Goal: Information Seeking & Learning: Find specific page/section

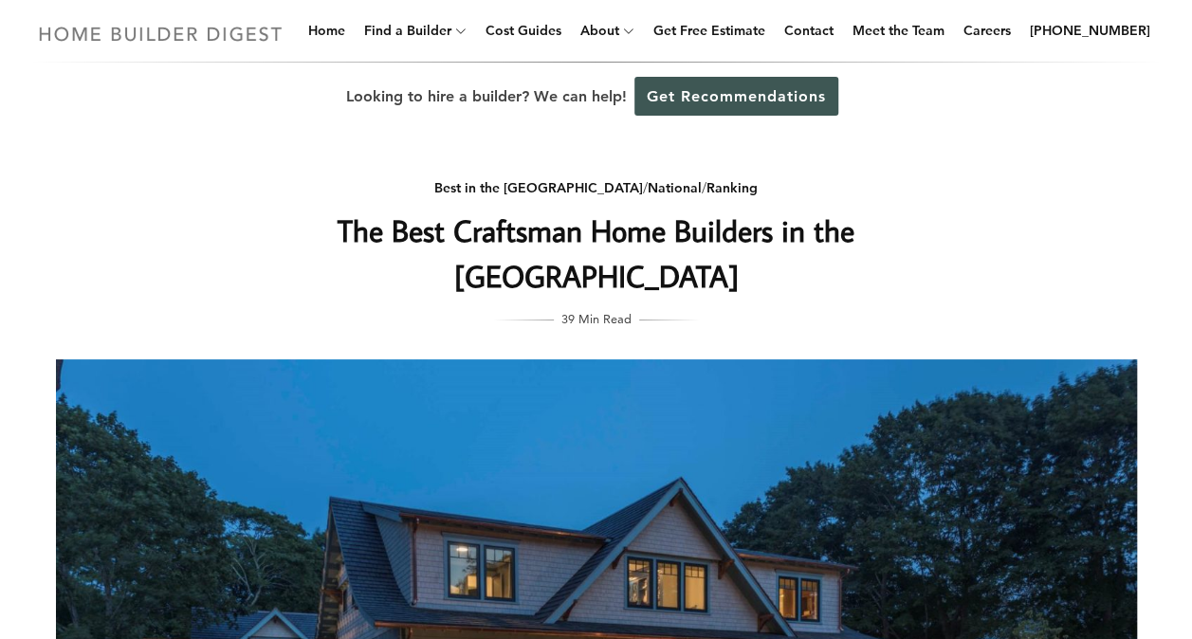
click at [167, 37] on img at bounding box center [160, 33] width 261 height 37
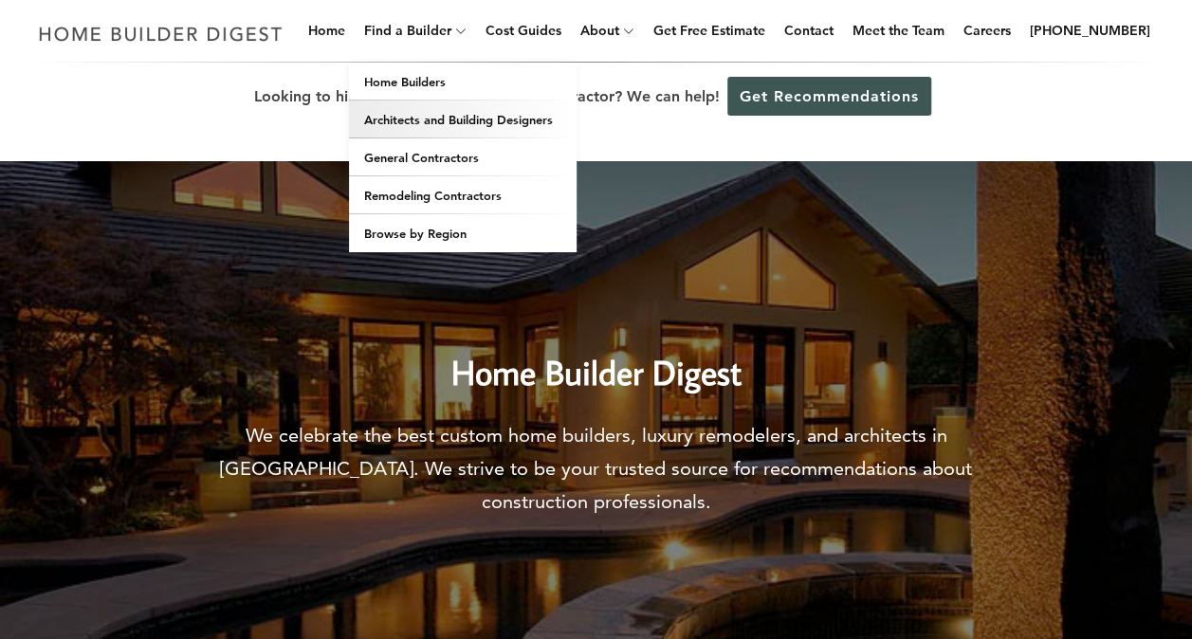
click at [436, 122] on link "Architects and Building Designers" at bounding box center [463, 120] width 228 height 38
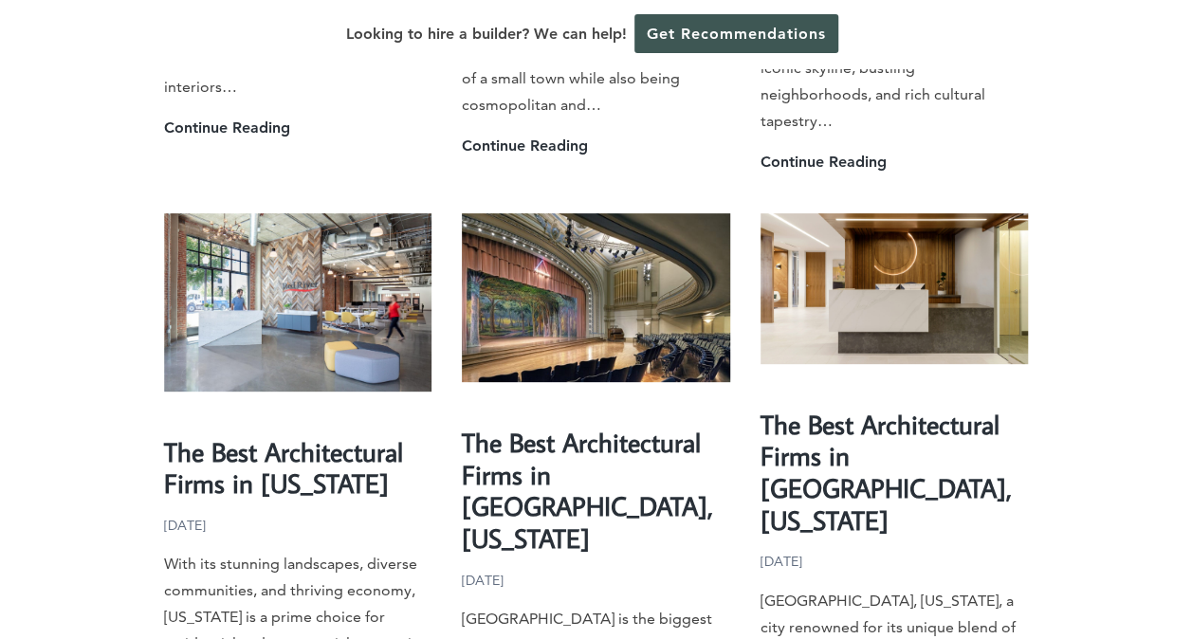
scroll to position [4079, 0]
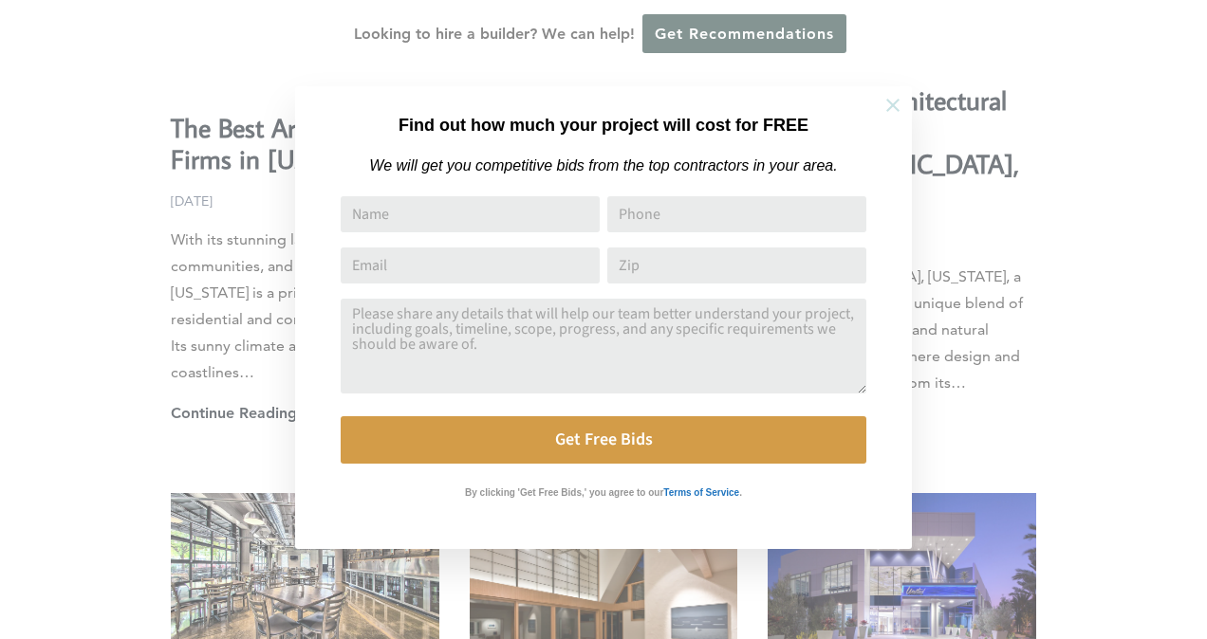
click at [890, 105] on icon at bounding box center [892, 105] width 21 height 21
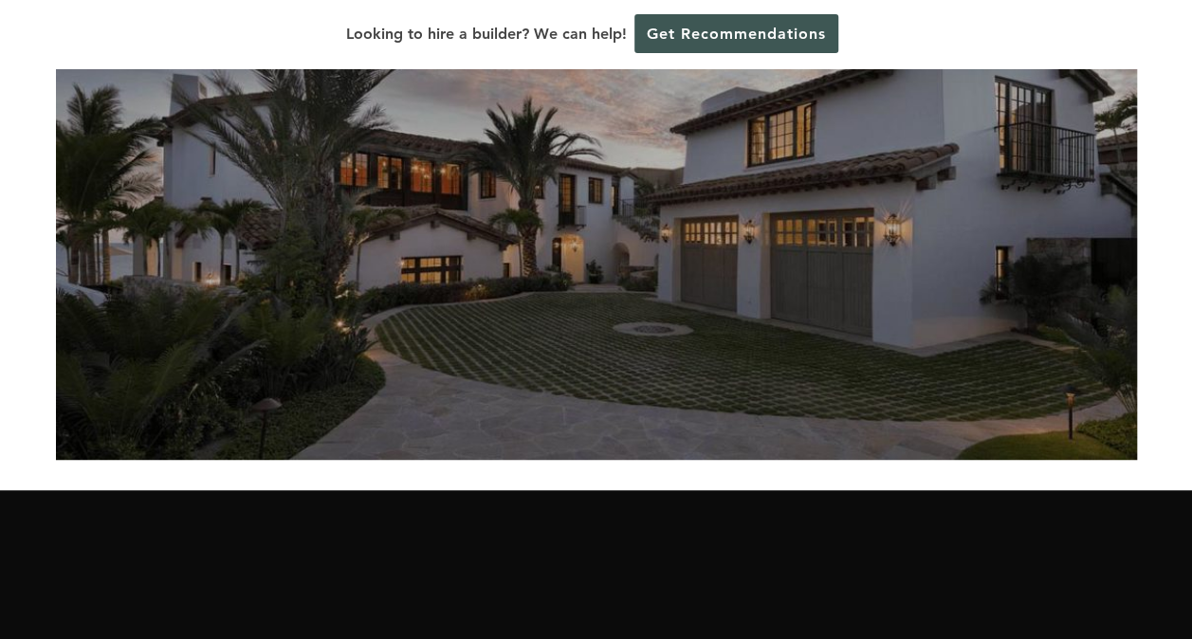
scroll to position [0, 0]
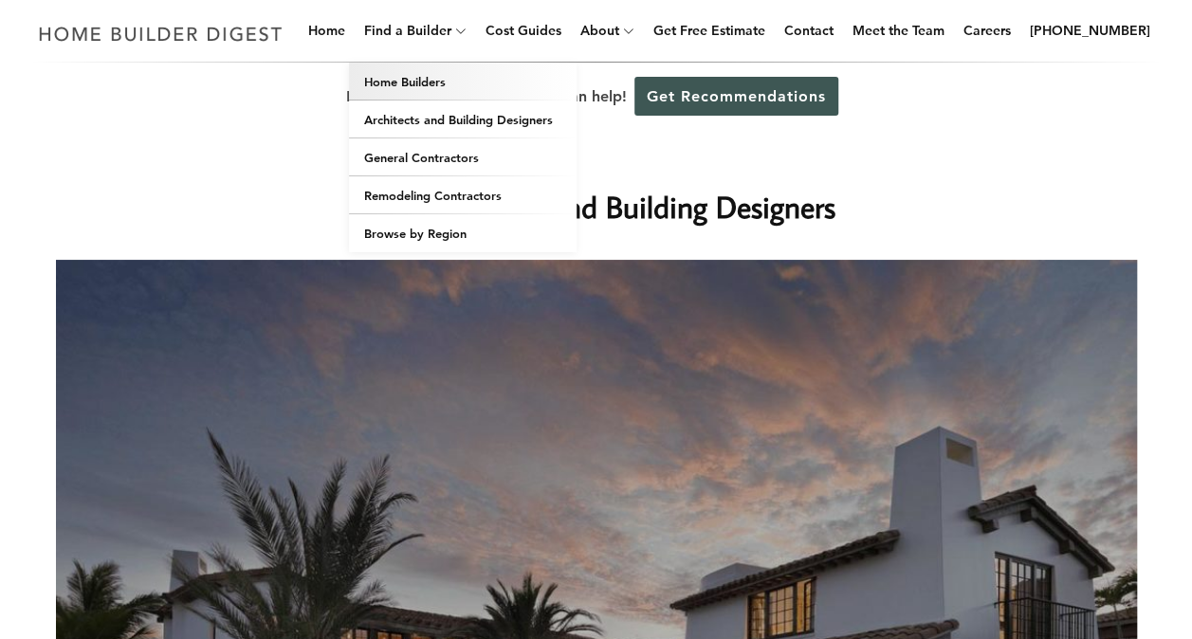
click at [436, 78] on link "Home Builders" at bounding box center [463, 82] width 228 height 38
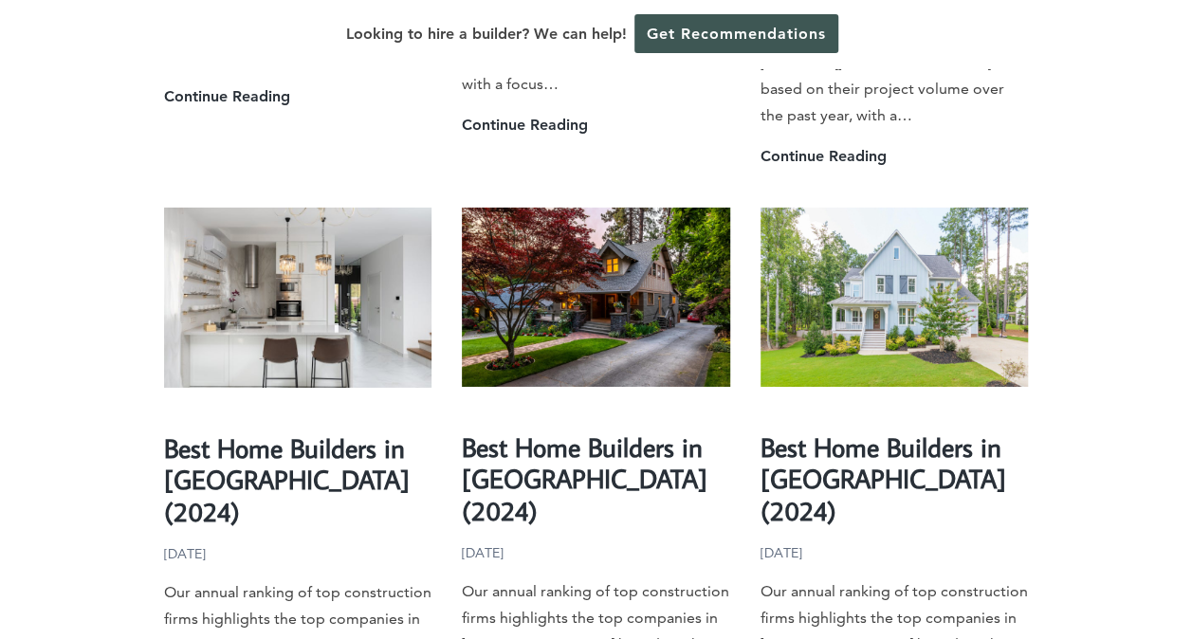
scroll to position [3036, 0]
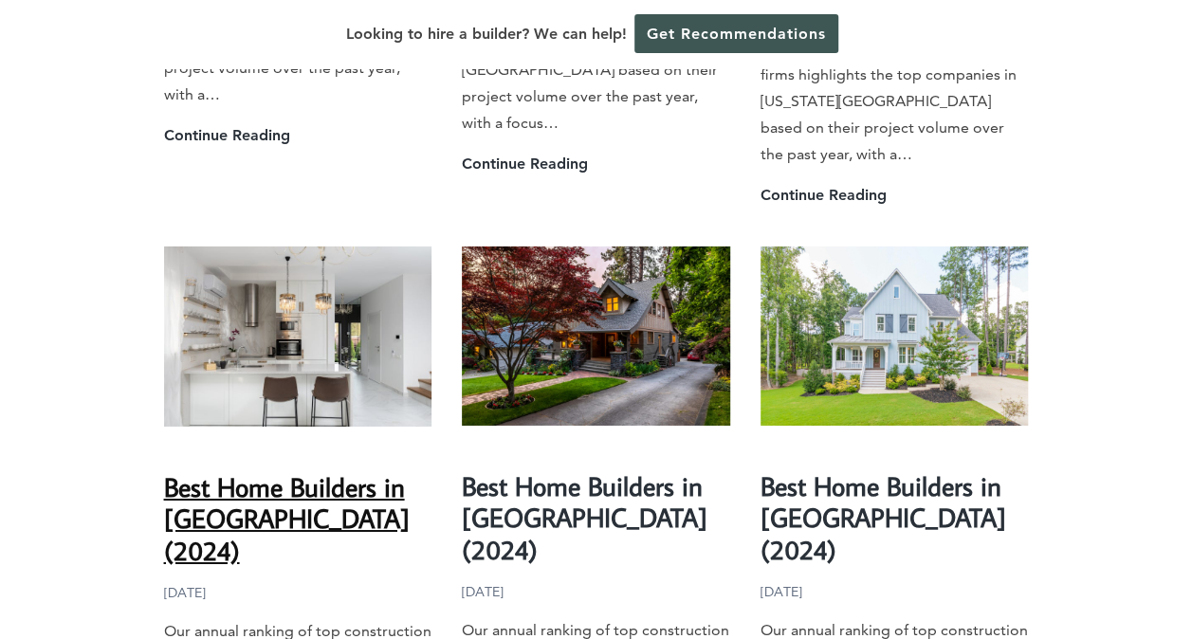
click at [300, 470] on link "Best Home Builders in Gresham (2024)" at bounding box center [287, 519] width 246 height 99
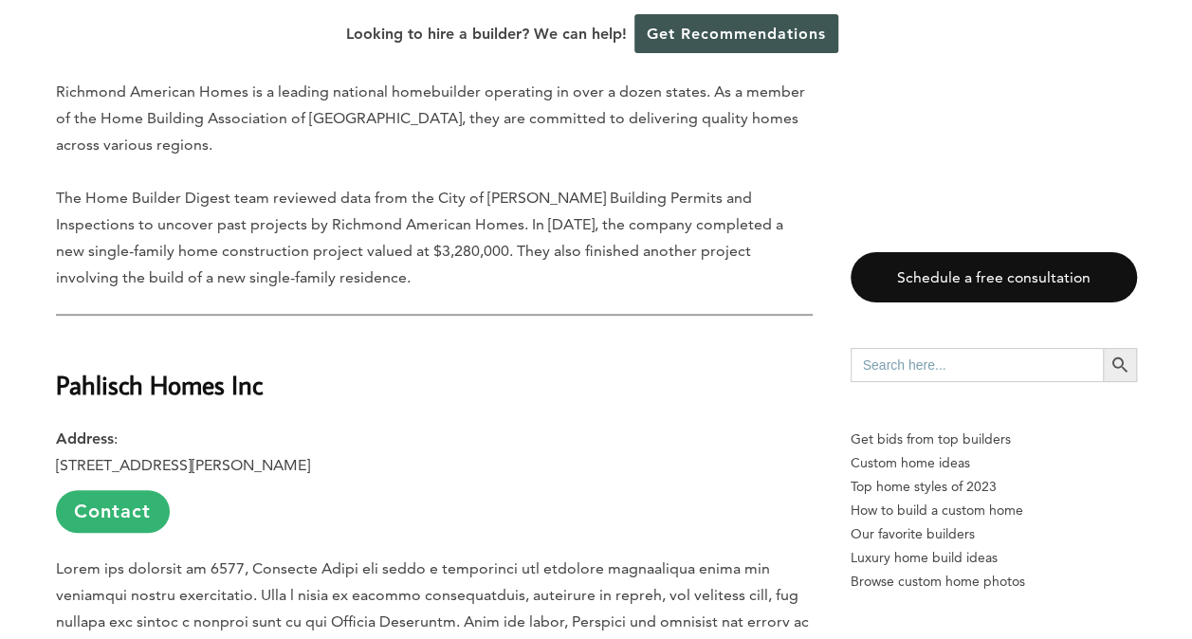
scroll to position [3795, 0]
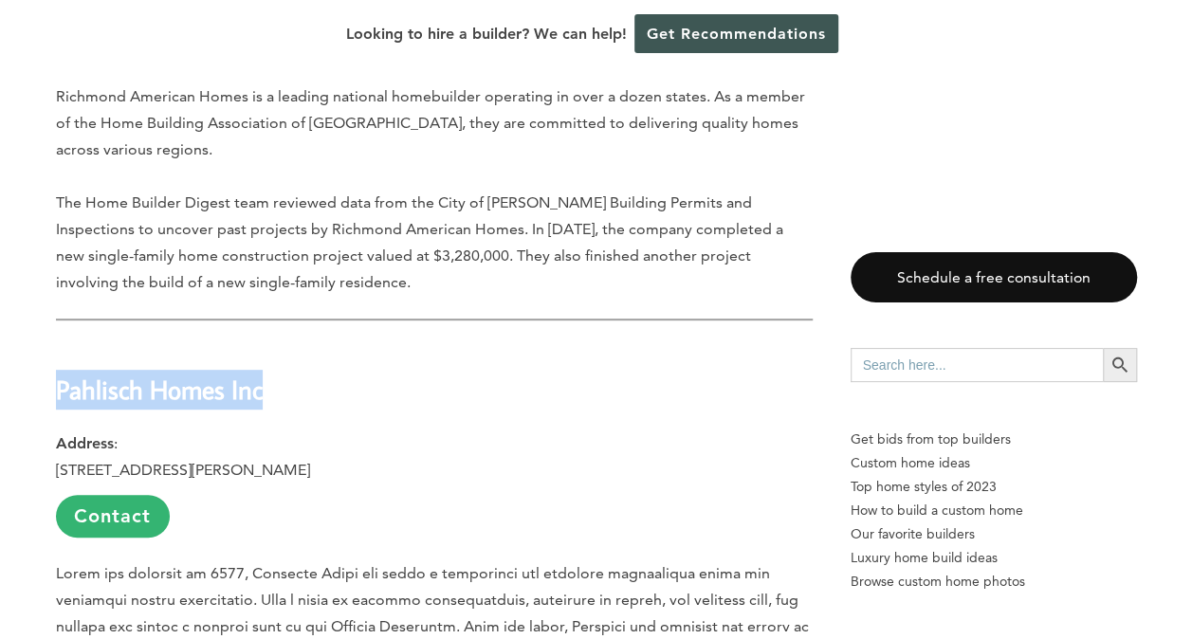
drag, startPoint x: 57, startPoint y: 339, endPoint x: 268, endPoint y: 343, distance: 211.6
click at [268, 343] on h2 "Pahlisch Homes Inc" at bounding box center [434, 375] width 757 height 65
drag, startPoint x: 268, startPoint y: 343, endPoint x: 187, endPoint y: 335, distance: 82.0
copy strong "Pahlisch Homes Inc"
